Goal: Navigation & Orientation: Find specific page/section

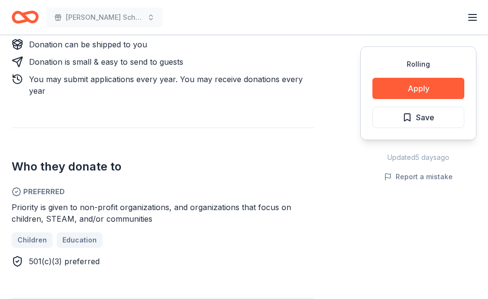
scroll to position [505, 0]
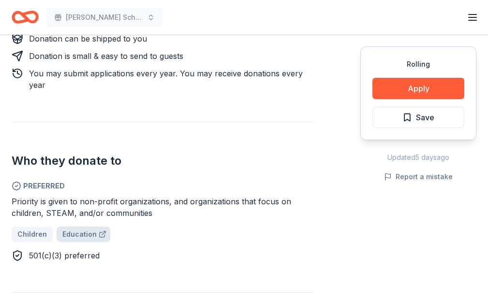
click at [81, 229] on span "Education" at bounding box center [79, 235] width 34 height 12
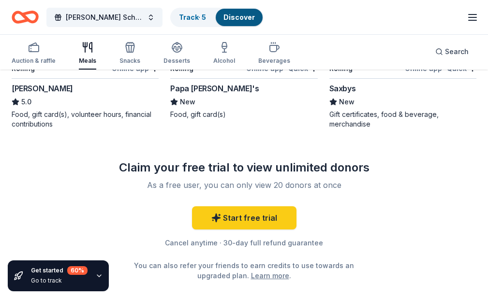
scroll to position [220, 0]
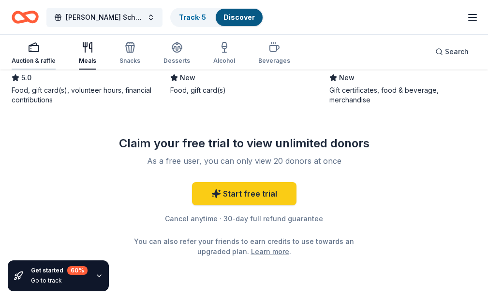
click at [35, 52] on rect "button" at bounding box center [34, 48] width 10 height 6
